Goal: Find specific page/section: Find specific page/section

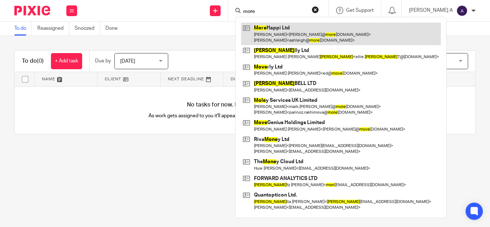
type input "more"
click at [302, 32] on link at bounding box center [341, 34] width 200 height 22
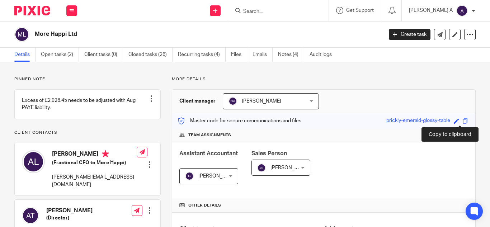
click at [463, 123] on span at bounding box center [465, 120] width 5 height 5
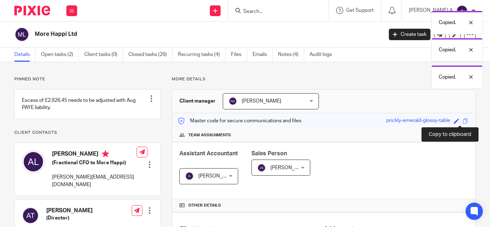
click at [463, 122] on span at bounding box center [465, 120] width 5 height 5
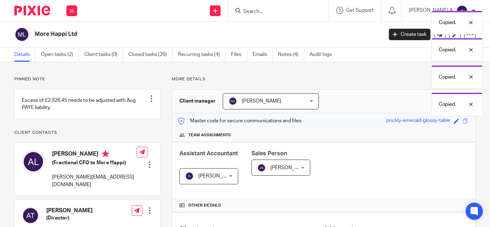
click at [461, 122] on div "Copied." at bounding box center [483, 132] width 52 height 24
